Goal: Book appointment/travel/reservation

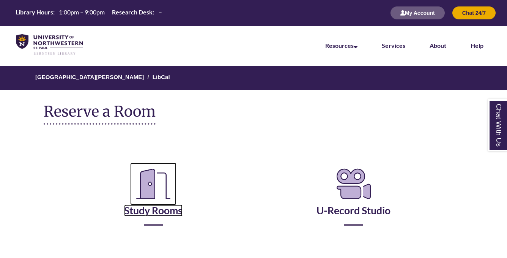
click at [157, 184] on icon "Reserve a Room" at bounding box center [153, 183] width 46 height 42
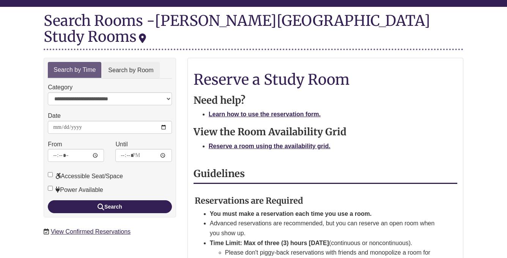
scroll to position [79, 0]
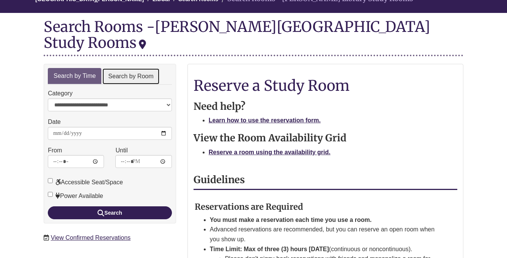
click at [144, 68] on link "Search by Room" at bounding box center [130, 76] width 57 height 17
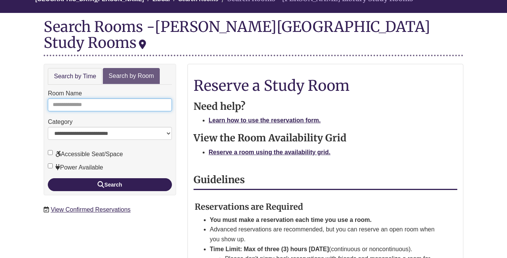
click at [123, 98] on input "Room Name" at bounding box center [110, 104] width 124 height 13
type input "*"
click at [80, 157] on form "**********" at bounding box center [110, 139] width 124 height 102
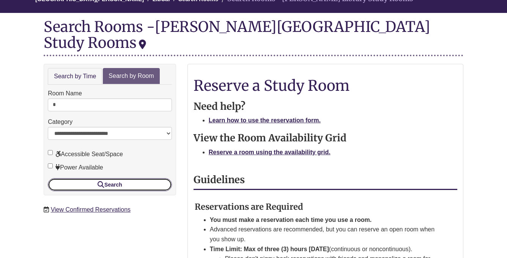
click at [75, 178] on button "Search" at bounding box center [110, 184] width 124 height 13
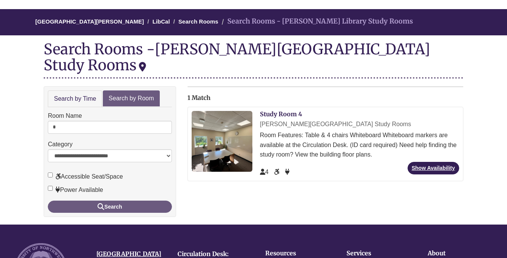
scroll to position [68, 0]
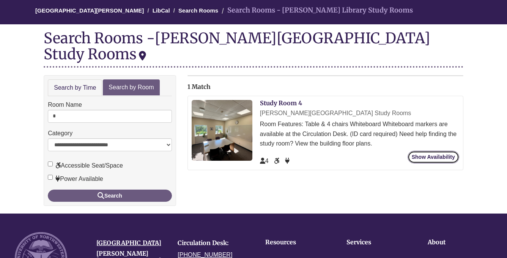
click at [440, 151] on link "Show Availability" at bounding box center [433, 157] width 52 height 13
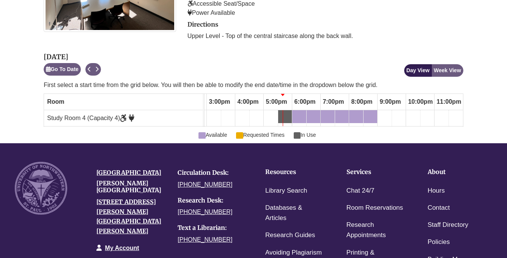
scroll to position [195, 0]
